Goal: Find specific page/section: Find specific page/section

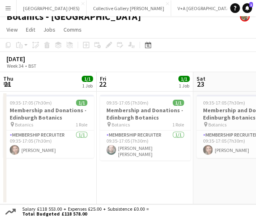
scroll to position [0, 193]
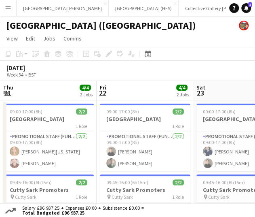
scroll to position [0, 193]
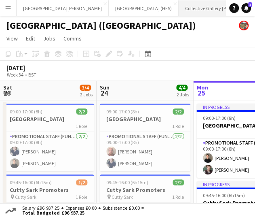
click at [255, 4] on app-icon "Close" at bounding box center [259, 3] width 3 height 3
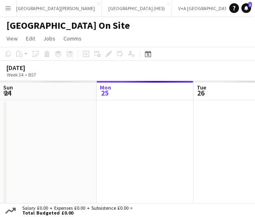
scroll to position [0, 8]
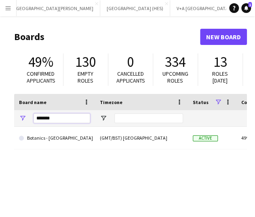
click at [55, 113] on input "*******" at bounding box center [62, 118] width 57 height 10
type input "******"
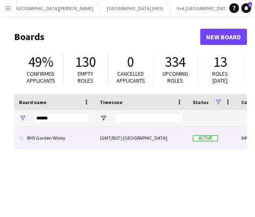
click at [65, 137] on link "RHS Garden Wisley" at bounding box center [54, 138] width 71 height 23
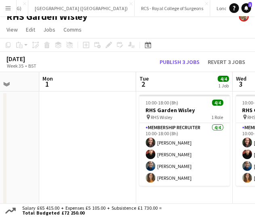
scroll to position [0, 247]
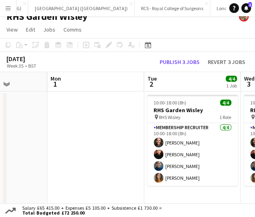
drag, startPoint x: 121, startPoint y: 112, endPoint x: 130, endPoint y: 108, distance: 10.7
click at [130, 108] on app-calendar-viewport "Fri 29 Sat 30 Sun 31 Mon 1 Tue 2 4/4 1 Job Wed 3 4/4 1 Job Thu 4 4/4 1 Job Fri …" at bounding box center [127, 140] width 255 height 137
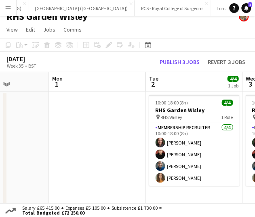
scroll to position [0, 264]
